Goal: Find specific page/section: Locate a particular part of the current website

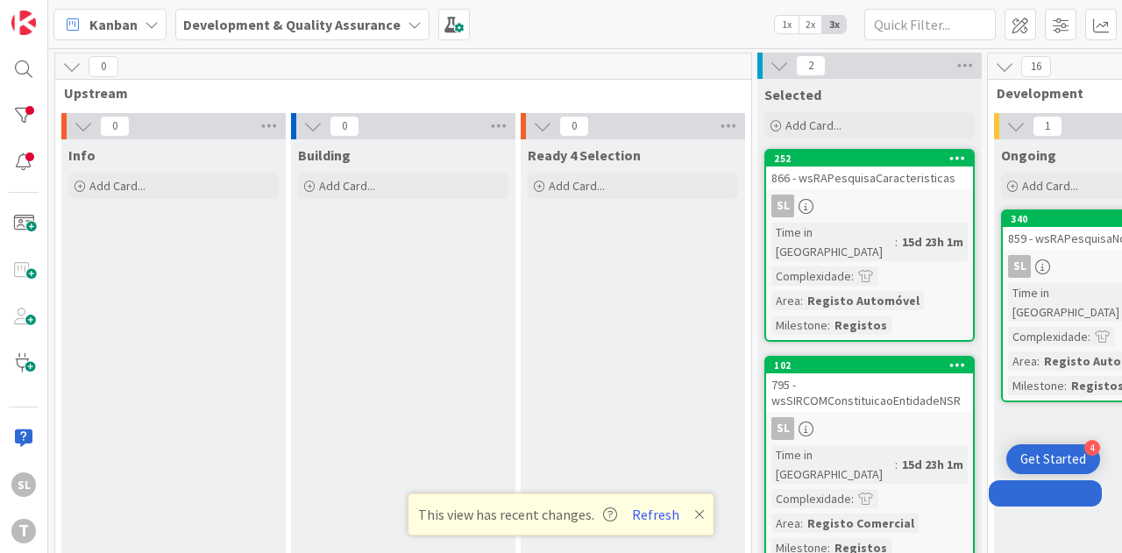
click at [1003, 246] on div "859 - wsRAPesquisaNome" at bounding box center [1106, 238] width 207 height 23
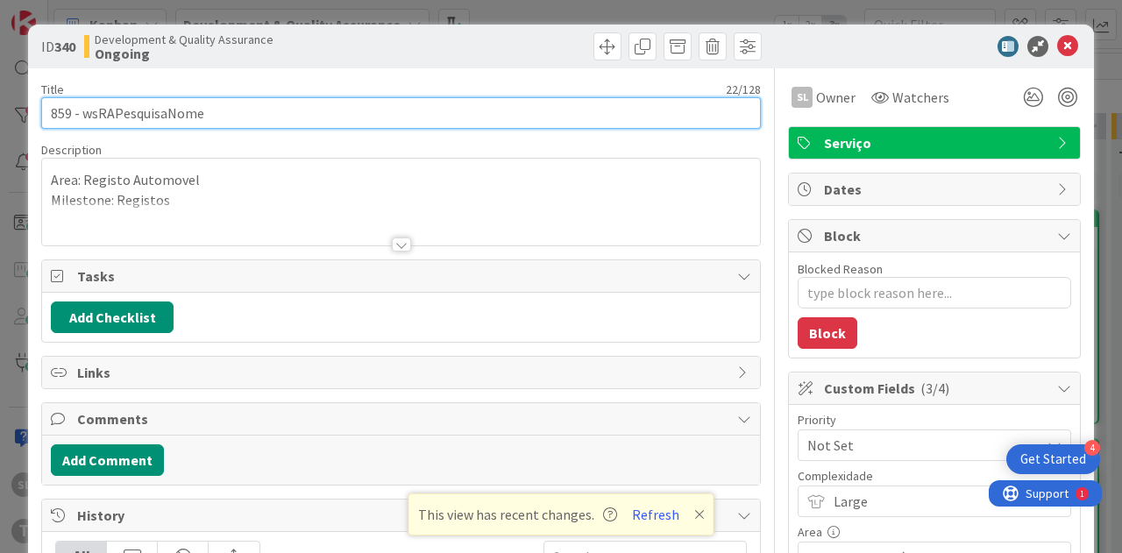
click at [59, 111] on input "859 - wsRAPesquisaNome" at bounding box center [401, 113] width 720 height 32
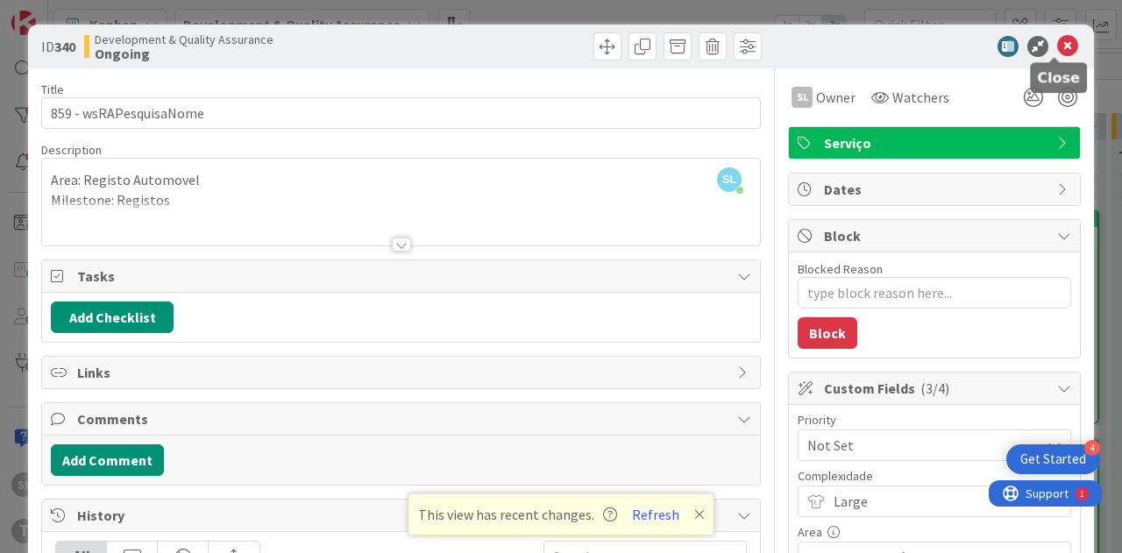
click at [1057, 50] on icon at bounding box center [1067, 46] width 21 height 21
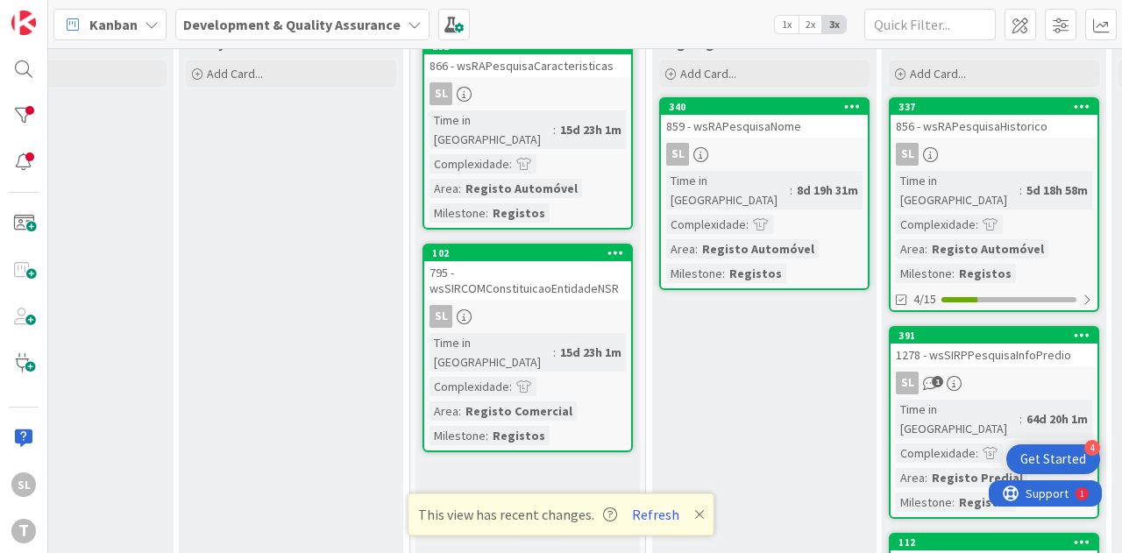
scroll to position [88, 342]
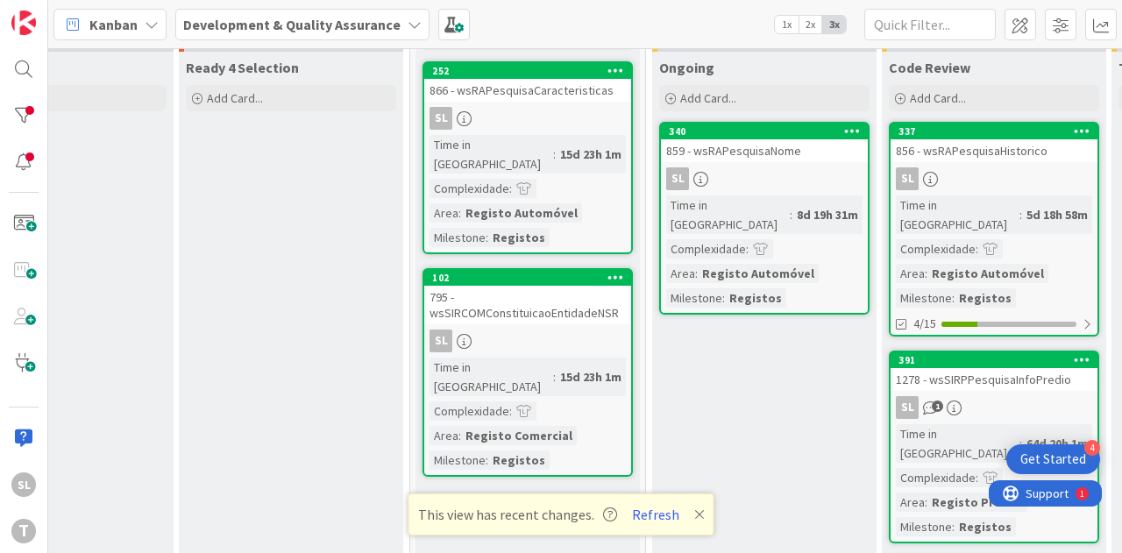
click at [984, 148] on div "856 - wsRAPesquisaHistorico" at bounding box center [994, 150] width 207 height 23
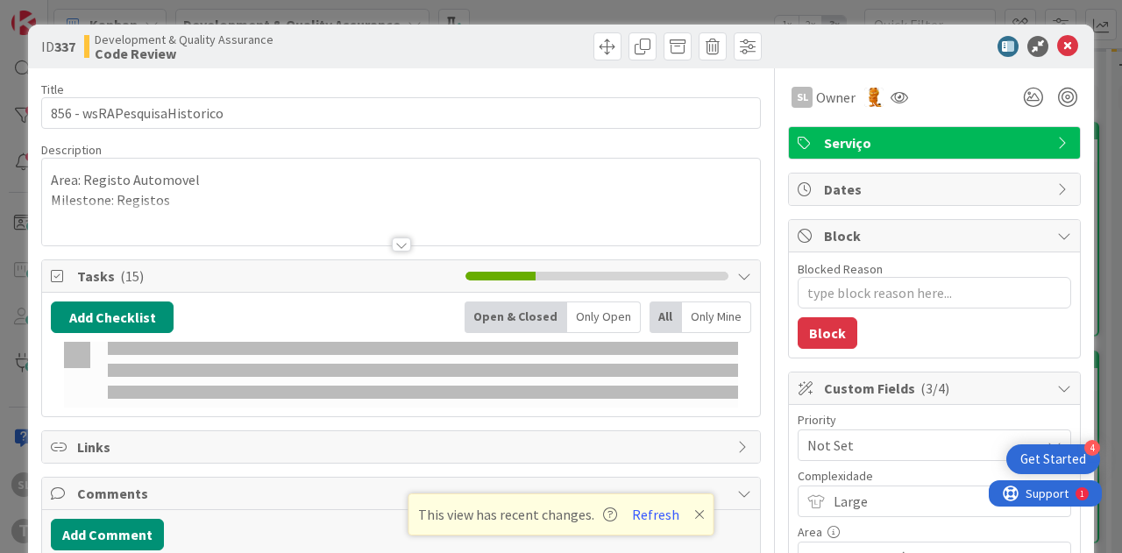
type textarea "x"
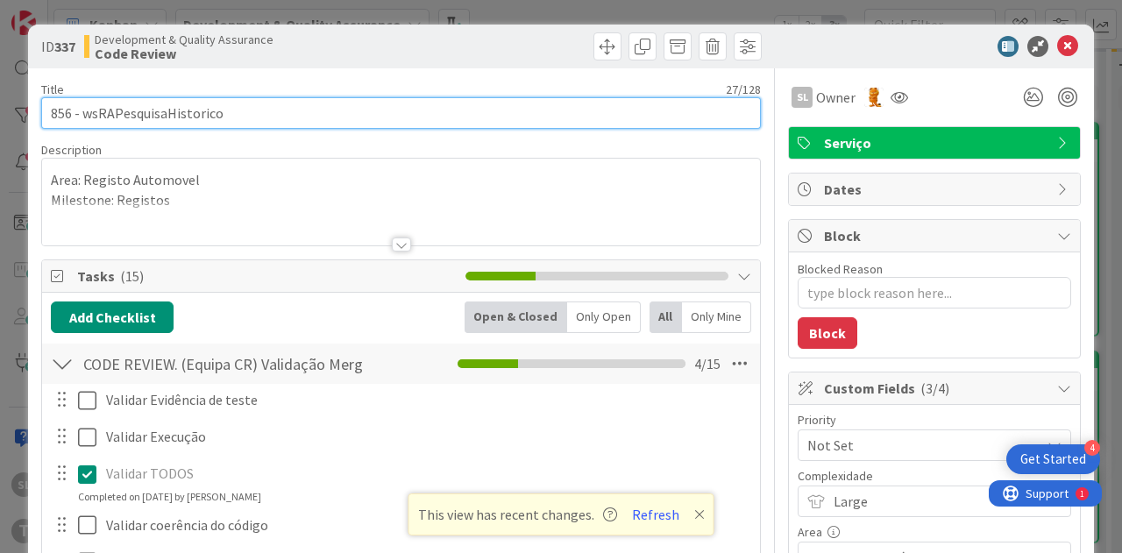
click at [64, 113] on input "856 - wsRAPesquisaHistorico" at bounding box center [401, 113] width 720 height 32
